Goal: Check status

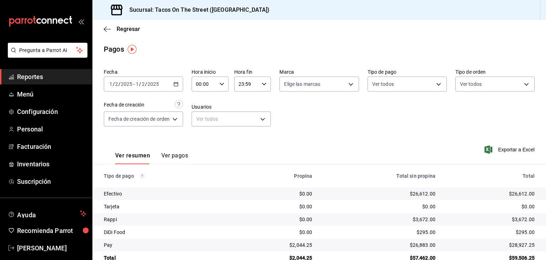
click at [176, 81] on icon "button" at bounding box center [176, 83] width 5 height 5
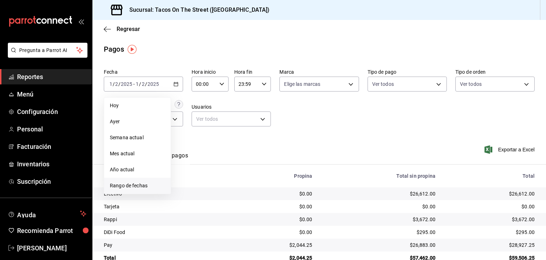
click at [123, 185] on span "Rango de fechas" at bounding box center [137, 185] width 55 height 7
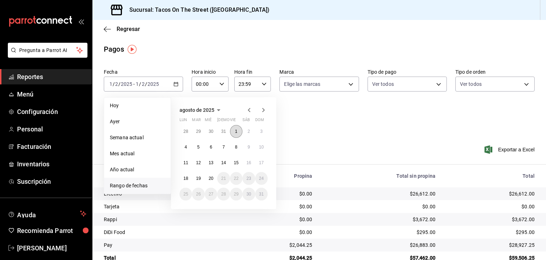
click at [233, 133] on button "1" at bounding box center [236, 131] width 12 height 13
click at [202, 177] on button "19" at bounding box center [198, 178] width 12 height 13
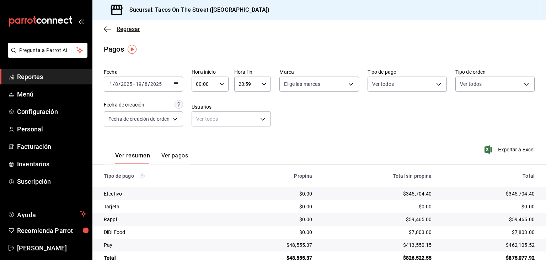
click at [108, 31] on icon "button" at bounding box center [107, 29] width 7 height 6
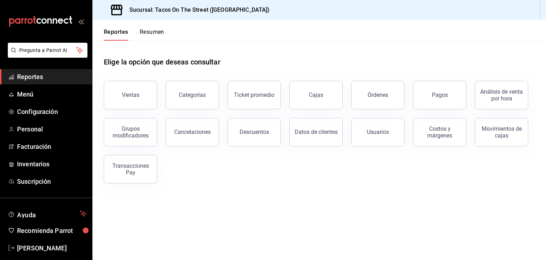
click at [150, 33] on button "Resumen" at bounding box center [152, 34] width 25 height 12
